Goal: Task Accomplishment & Management: Manage account settings

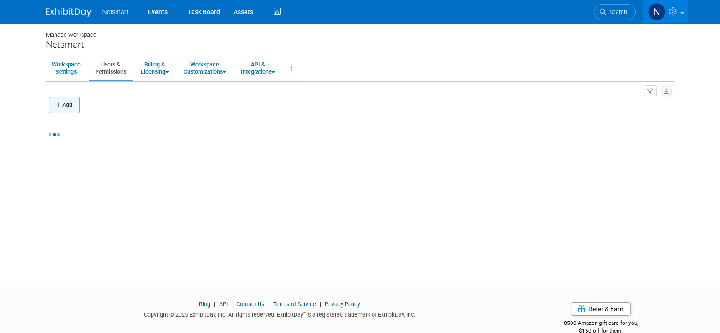
click at [59, 102] on icon "button" at bounding box center [59, 105] width 6 height 6
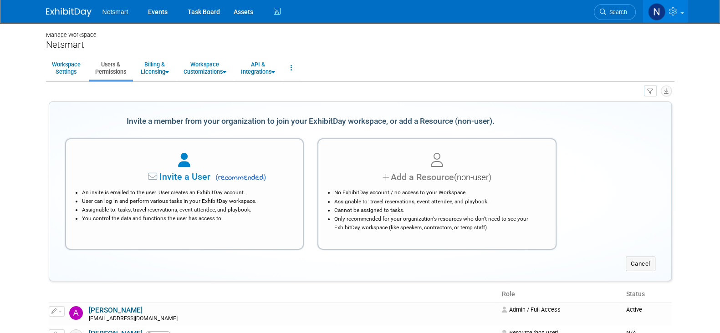
click at [461, 198] on li "Assignable to: travel reservations, event attendee, and playbook." at bounding box center [439, 202] width 210 height 9
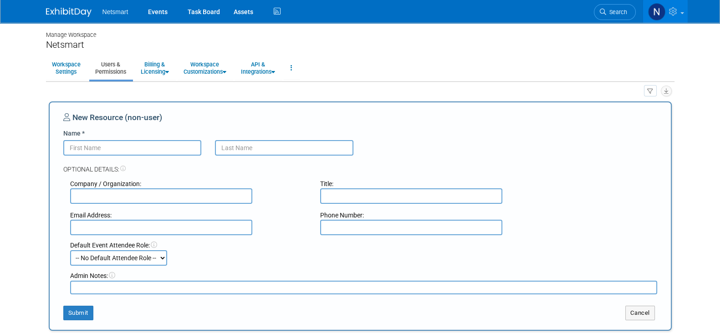
click at [102, 147] on input "Name *" at bounding box center [132, 147] width 138 height 15
paste input "Imbimbo"
drag, startPoint x: 106, startPoint y: 146, endPoint x: 39, endPoint y: 142, distance: 67.0
type input "Imbimbo"
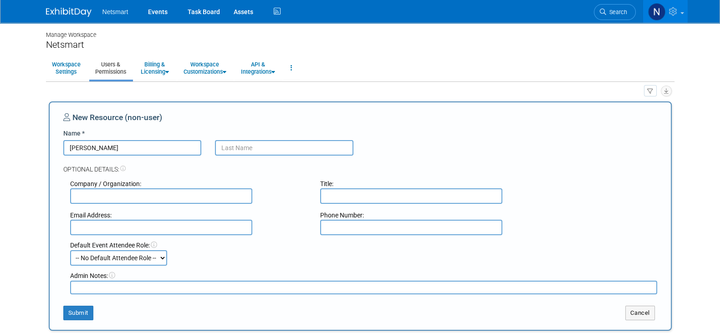
click at [234, 147] on input "text" at bounding box center [284, 147] width 138 height 15
paste input "Imbimbo"
type input "Imbimbo"
drag, startPoint x: 157, startPoint y: 149, endPoint x: 0, endPoint y: 138, distance: 156.9
click at [0, 138] on body "Netsmart Events Task Board Assets" at bounding box center [360, 166] width 720 height 333
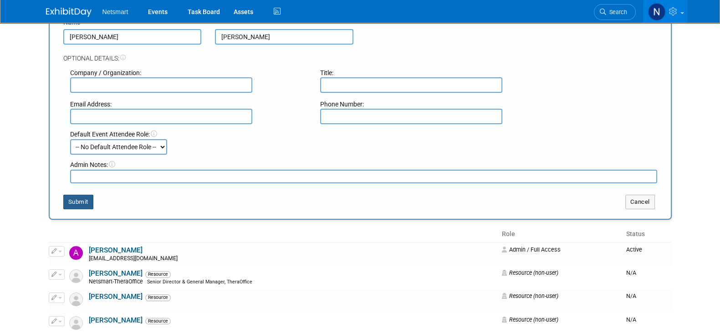
scroll to position [113, 0]
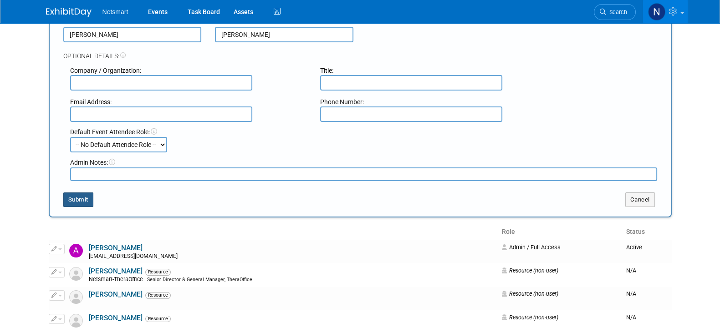
type input "Amanda"
click at [71, 193] on button "Submit" at bounding box center [78, 200] width 30 height 15
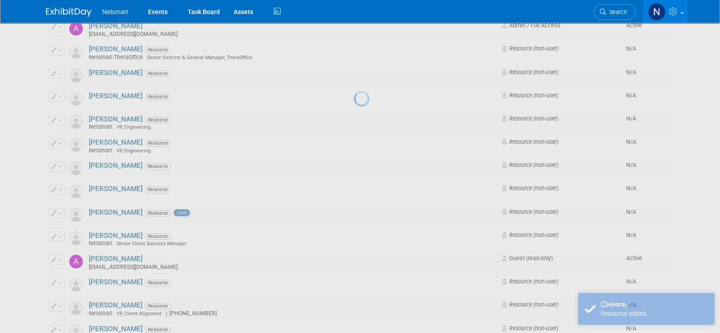
scroll to position [0, 0]
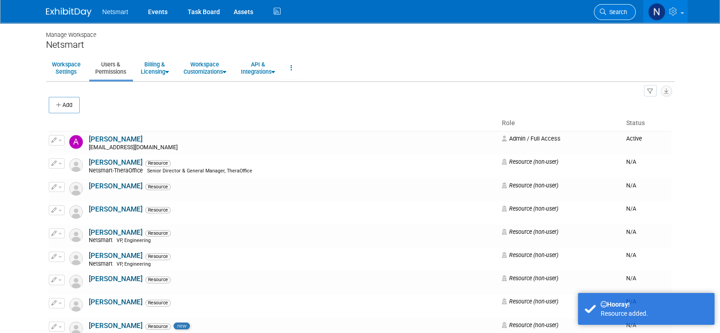
click at [613, 20] on li "Search" at bounding box center [615, 11] width 42 height 22
click at [614, 15] on span "Search" at bounding box center [616, 12] width 21 height 7
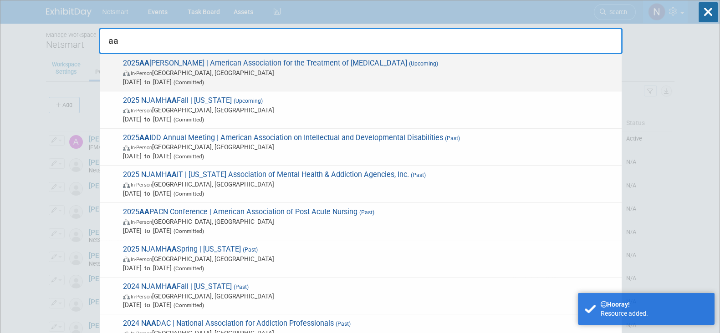
type input "aa"
click at [174, 62] on span "2025 AA TOD | American Association for the Treatment of Opioid Dependence (Upco…" at bounding box center [368, 73] width 497 height 28
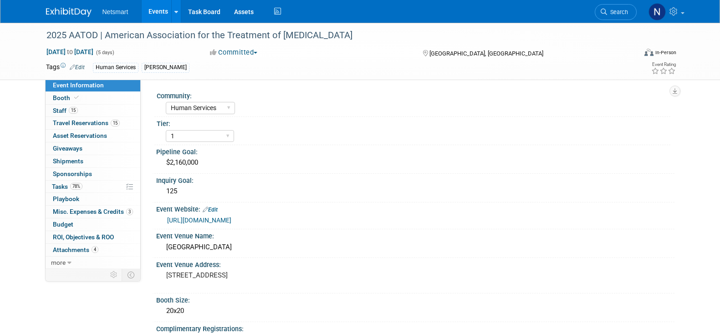
select select "Human Services"
select select "1"
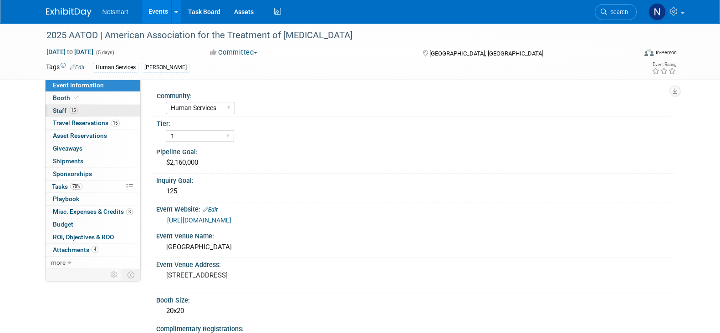
click at [91, 112] on link "15 Staff 15" at bounding box center [93, 111] width 95 height 12
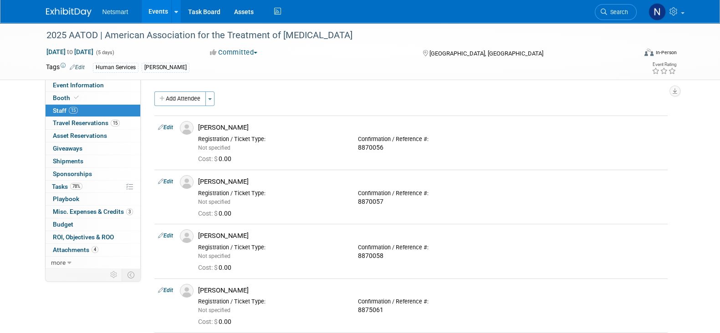
click at [191, 100] on button "Add Attendee" at bounding box center [179, 98] width 51 height 15
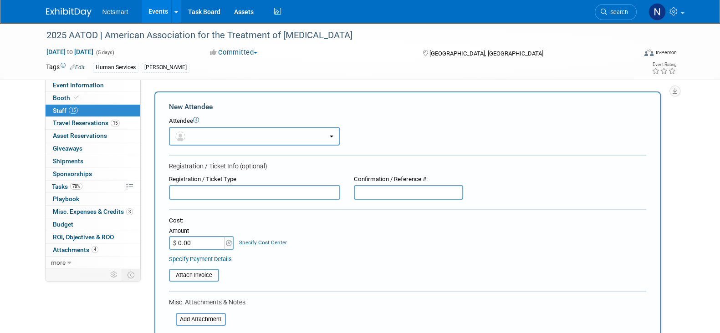
click at [212, 131] on button "button" at bounding box center [254, 136] width 171 height 19
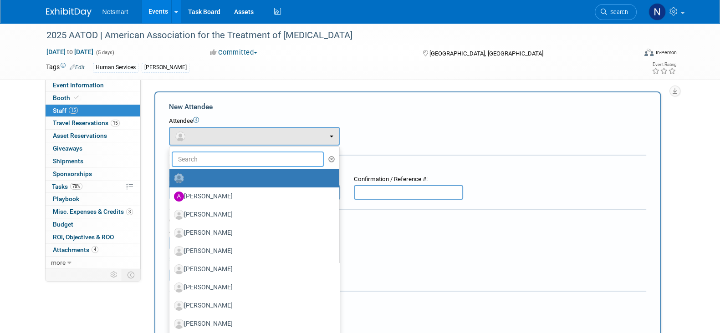
click at [206, 155] on input "text" at bounding box center [248, 159] width 152 height 15
type input "amanda"
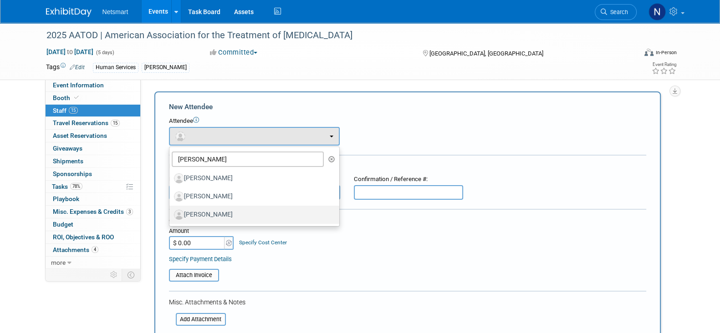
click at [210, 214] on label "[PERSON_NAME]" at bounding box center [252, 215] width 156 height 15
click at [171, 214] on input "[PERSON_NAME]" at bounding box center [168, 214] width 6 height 6
select select "61601080-d3db-4b9f-8d26-898e9b178005"
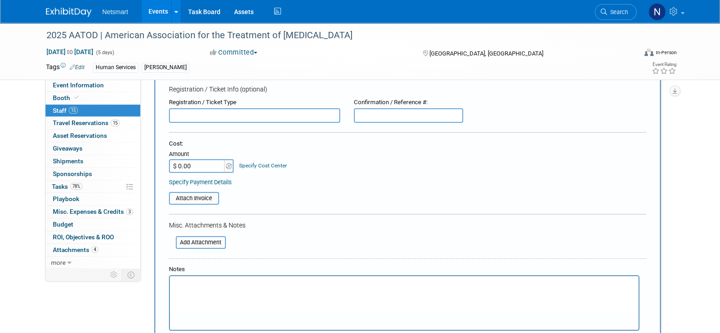
scroll to position [56, 0]
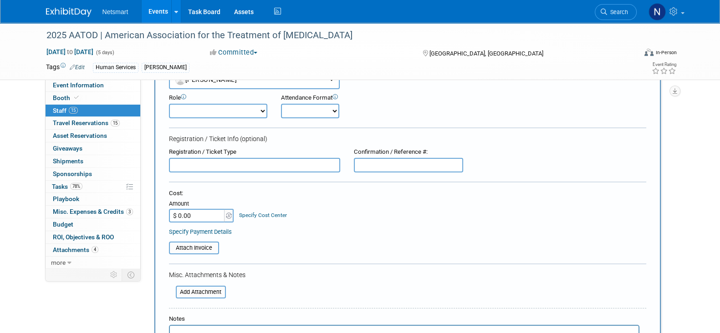
click at [362, 165] on input "text" at bounding box center [408, 165] width 109 height 15
paste input "8876022"
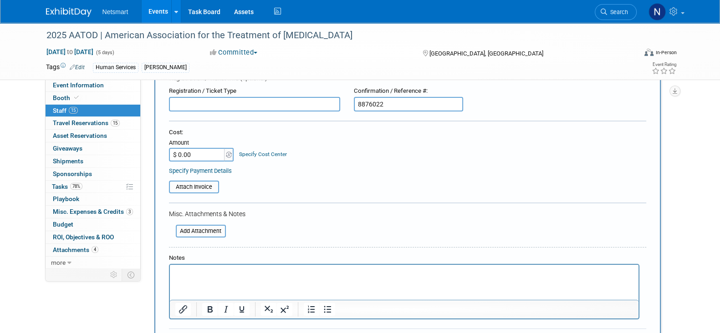
scroll to position [227, 0]
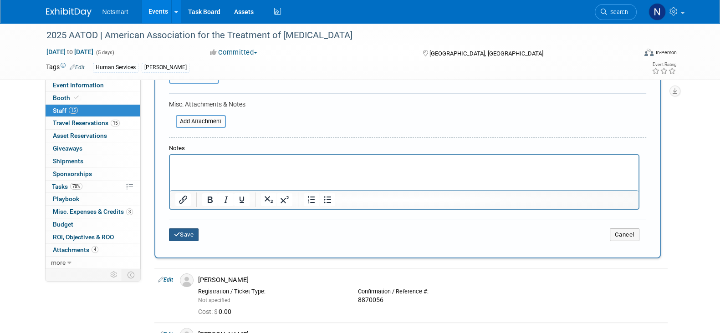
type input "8876022"
click at [181, 234] on button "Save" at bounding box center [184, 235] width 30 height 13
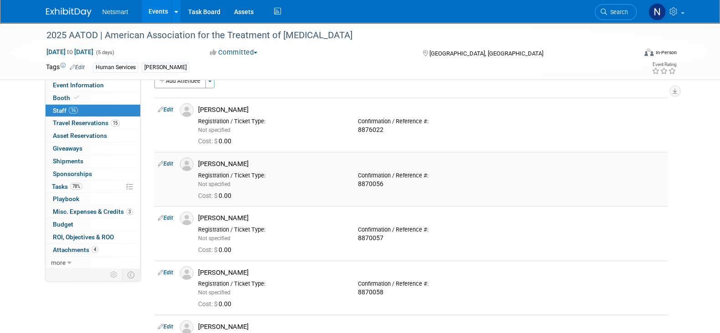
scroll to position [0, 0]
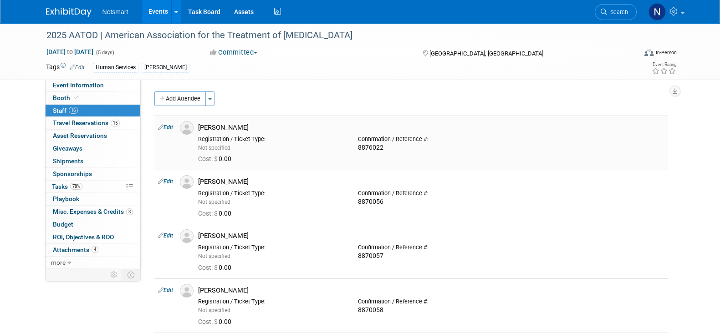
drag, startPoint x: 254, startPoint y: 128, endPoint x: 200, endPoint y: 125, distance: 53.4
click at [200, 125] on div "[PERSON_NAME]" at bounding box center [431, 127] width 466 height 9
copy div "[PERSON_NAME]"
click at [87, 124] on span "Travel Reservations 15" at bounding box center [86, 122] width 67 height 7
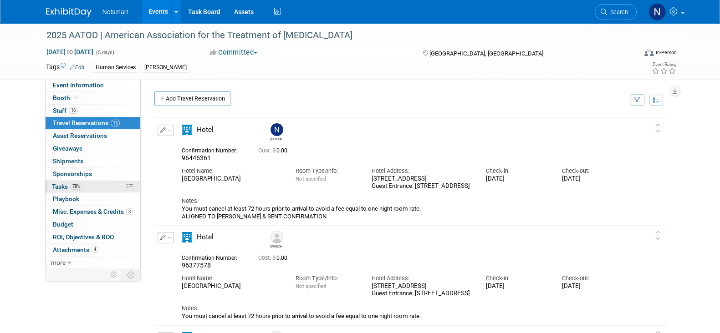
click at [74, 187] on span "78%" at bounding box center [76, 186] width 12 height 7
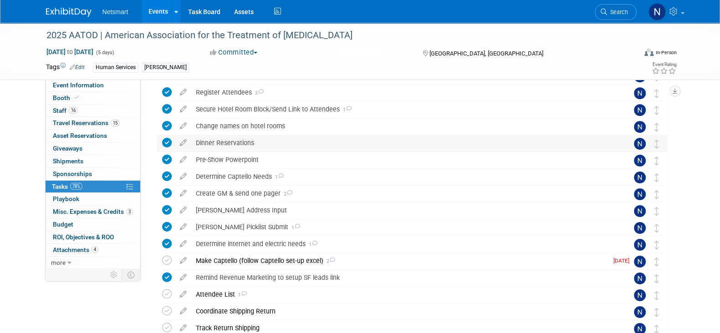
scroll to position [227, 0]
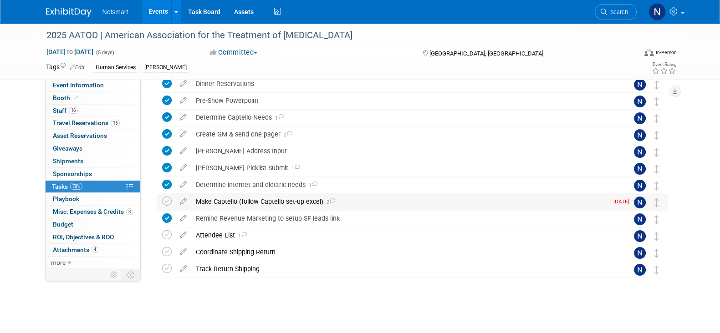
click at [234, 201] on div "Make Captello (follow Captello set-up excel) 2" at bounding box center [399, 201] width 417 height 15
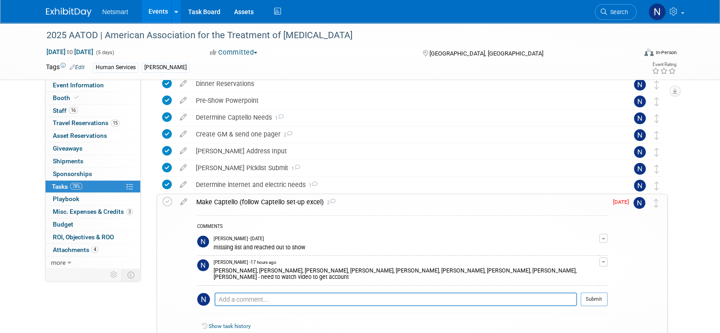
click at [603, 263] on button "button" at bounding box center [603, 262] width 8 height 9
click at [569, 273] on link "Edit Comment" at bounding box center [571, 275] width 72 height 13
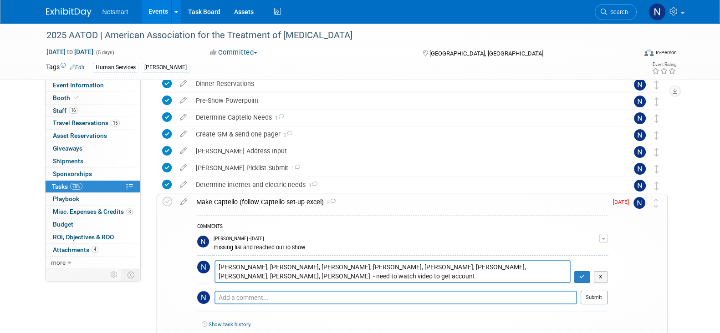
click at [544, 266] on textarea "Casey Andrews, Cassity Asher, Deanna Brisgone, Ed Natera, Greg Price, Jim Craun…" at bounding box center [392, 271] width 356 height 22
type textarea "Casey Andrews, Cassity Asher, Deanna Brisgone, Ed Natera, Greg Price, Jim Craun…"
click at [578, 277] on button "button" at bounding box center [582, 277] width 16 height 12
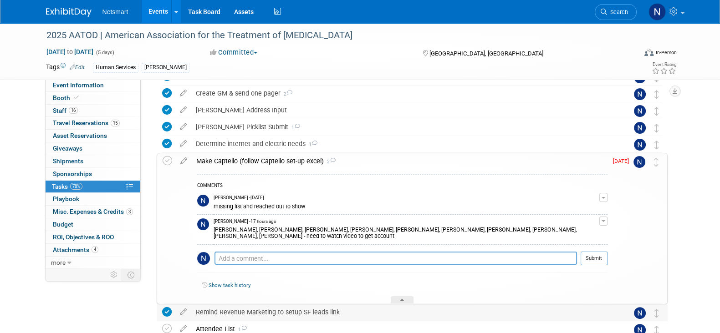
scroll to position [285, 0]
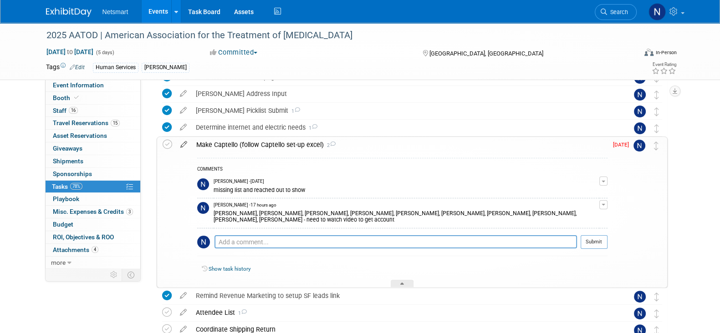
click at [178, 144] on icon at bounding box center [184, 142] width 16 height 11
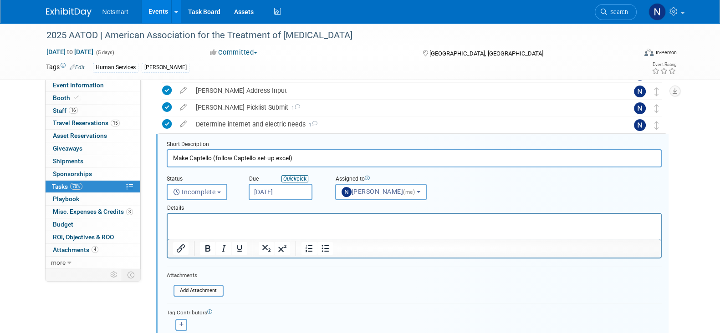
scroll to position [288, 0]
click at [266, 188] on input "Sep 25, 2025" at bounding box center [281, 191] width 64 height 16
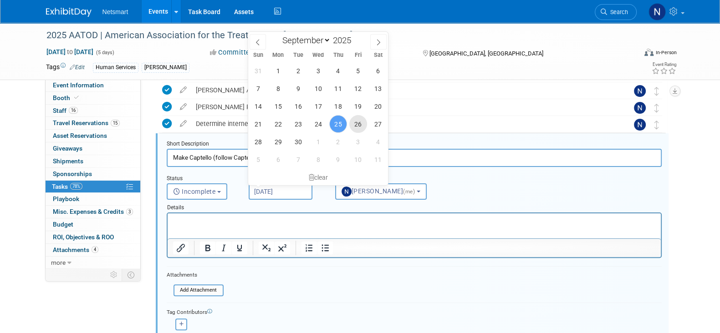
drag, startPoint x: 355, startPoint y: 122, endPoint x: 332, endPoint y: 143, distance: 31.2
click at [355, 122] on span "26" at bounding box center [358, 124] width 18 height 18
type input "Sep 26, 2025"
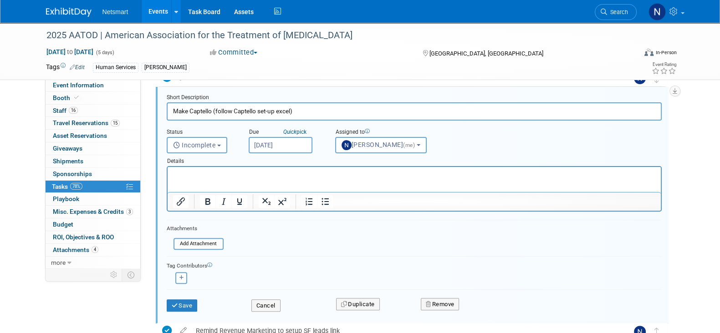
scroll to position [345, 0]
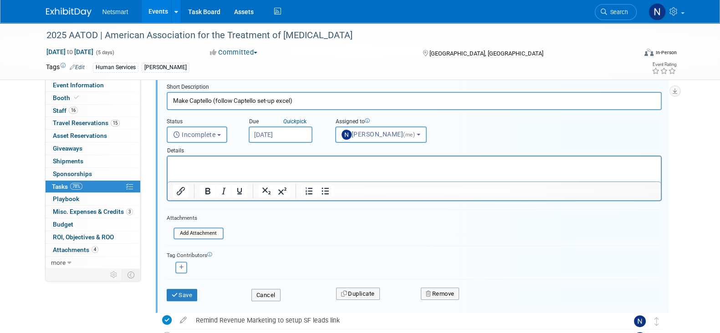
click at [165, 295] on div "Save" at bounding box center [202, 292] width 85 height 19
click at [172, 295] on icon "submit" at bounding box center [175, 295] width 7 height 6
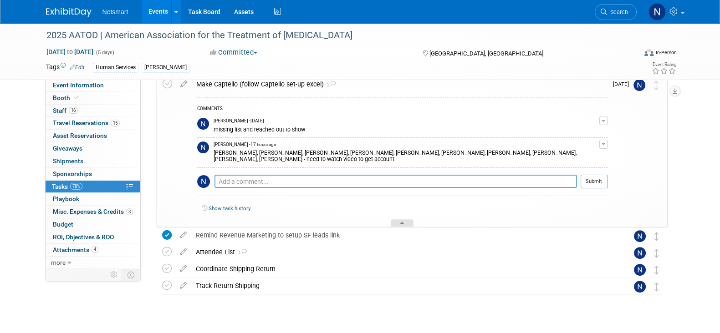
click at [405, 221] on div at bounding box center [402, 223] width 23 height 8
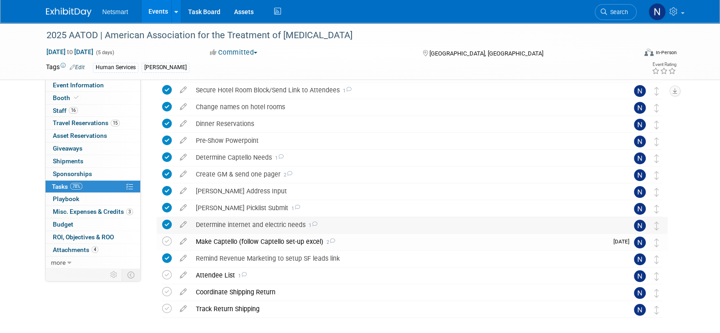
scroll to position [171, 0]
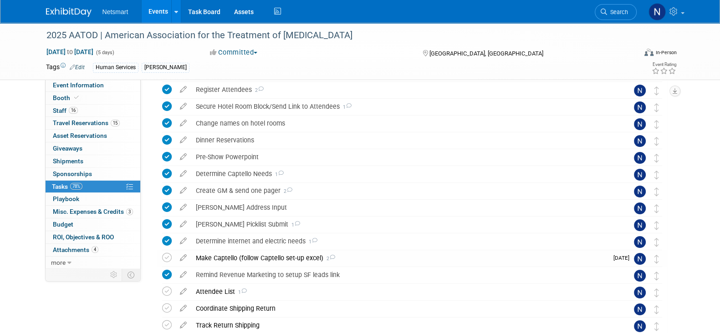
click at [685, 198] on div "2025 AATOD | American Association for the Treatment of Opioid Dependence Oct 4,…" at bounding box center [360, 121] width 720 height 538
click at [617, 10] on span "Search" at bounding box center [617, 12] width 21 height 7
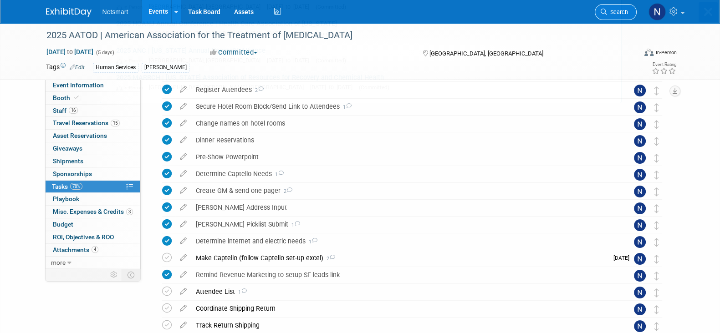
scroll to position [0, 0]
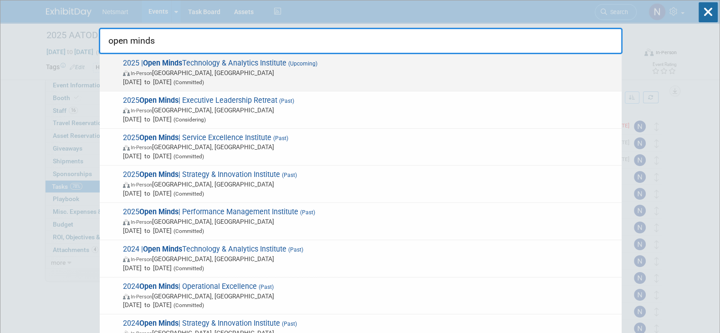
type input "open minds"
click at [248, 78] on span "Oct 21, 2025 to Oct 23, 2025 (Committed)" at bounding box center [370, 81] width 494 height 9
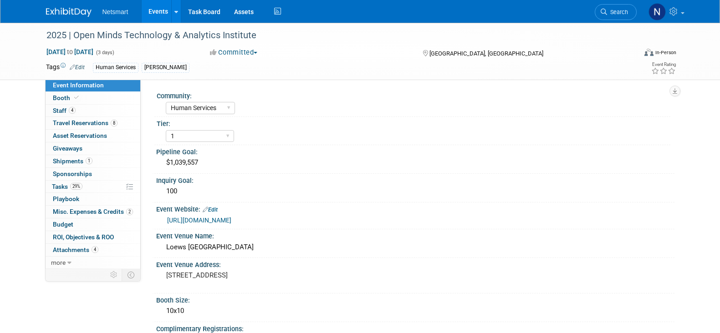
select select "Human Services"
select select "1"
select select "Yes"
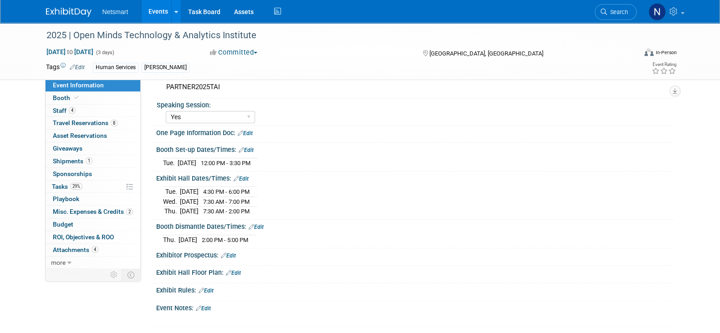
scroll to position [227, 0]
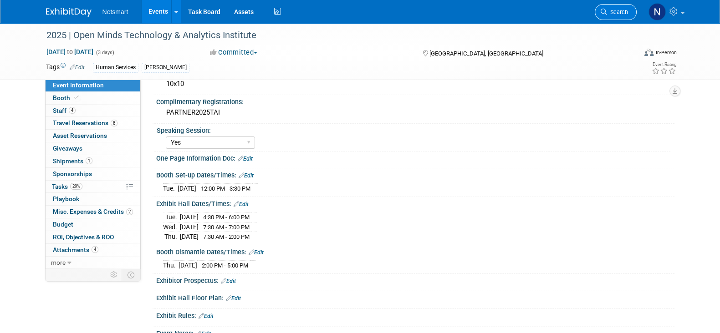
click at [607, 10] on icon at bounding box center [603, 12] width 6 height 6
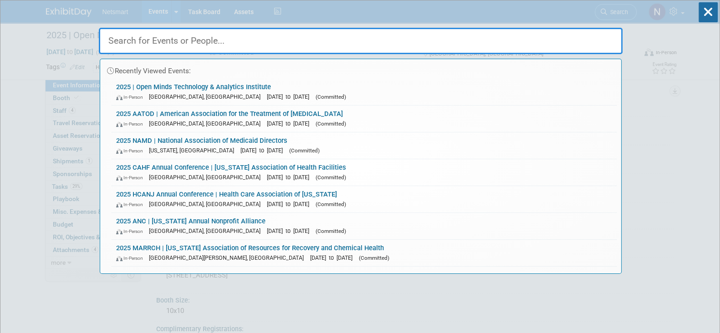
drag, startPoint x: 11, startPoint y: 70, endPoint x: 14, endPoint y: 65, distance: 5.1
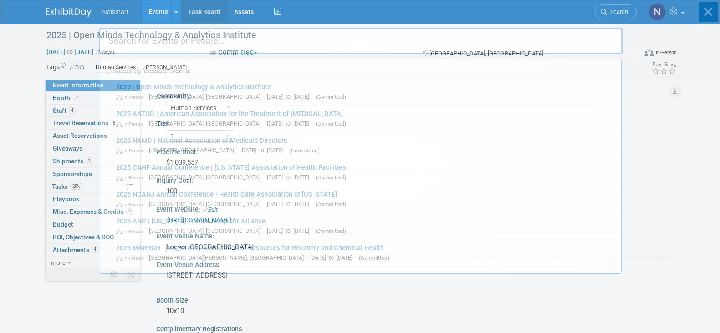
click at [211, 8] on body "Netsmart Events Add Event Bulk Upload Events Shareable Event Boards Recently Vi…" at bounding box center [360, 166] width 720 height 333
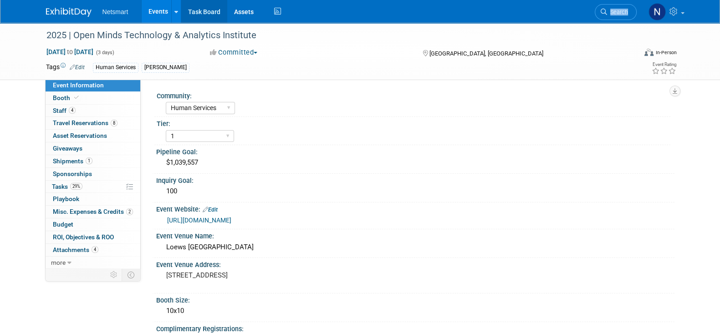
click at [208, 10] on link "Task Board" at bounding box center [204, 11] width 46 height 23
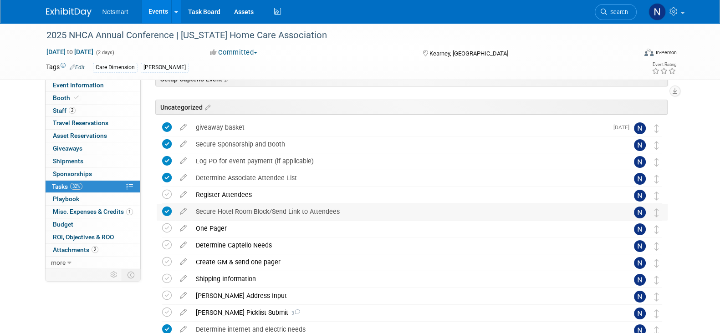
scroll to position [56, 0]
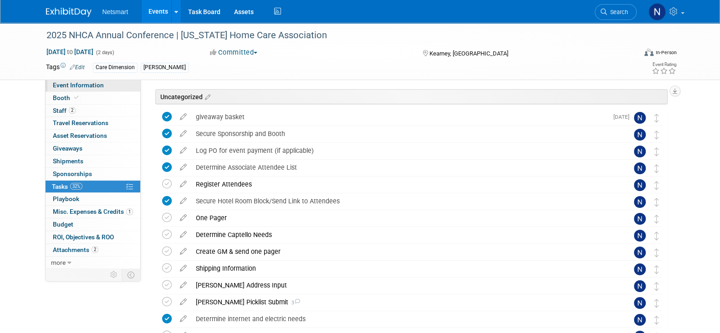
click at [98, 88] on span "Event Information" at bounding box center [78, 84] width 51 height 7
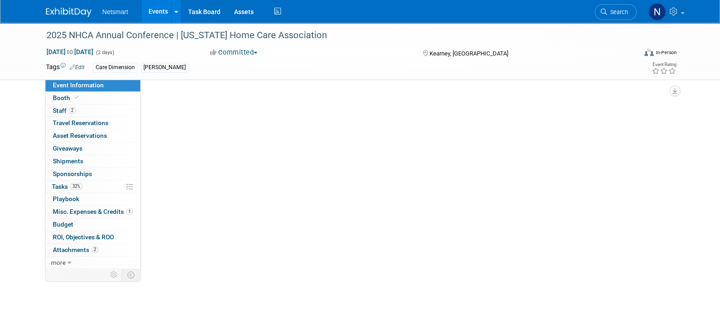
scroll to position [0, 0]
select select "CareDimensions"
select select "3"
select select "No"
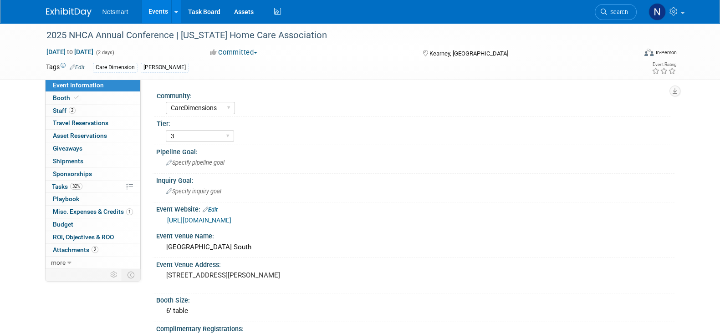
click at [231, 221] on link "https://nehomecare.memberclicks.net/2025-Annual-Conference-Exhibitors#/" at bounding box center [199, 220] width 64 height 7
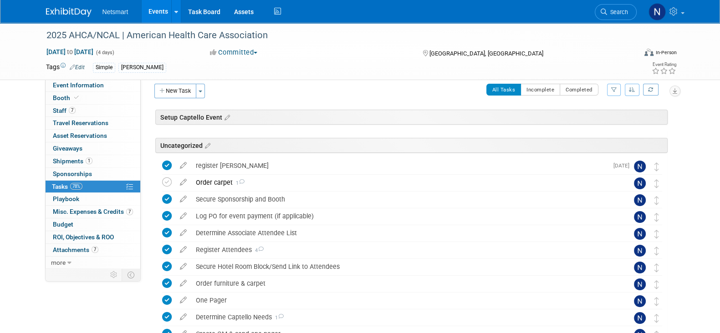
scroll to position [275, 0]
